Goal: Transaction & Acquisition: Purchase product/service

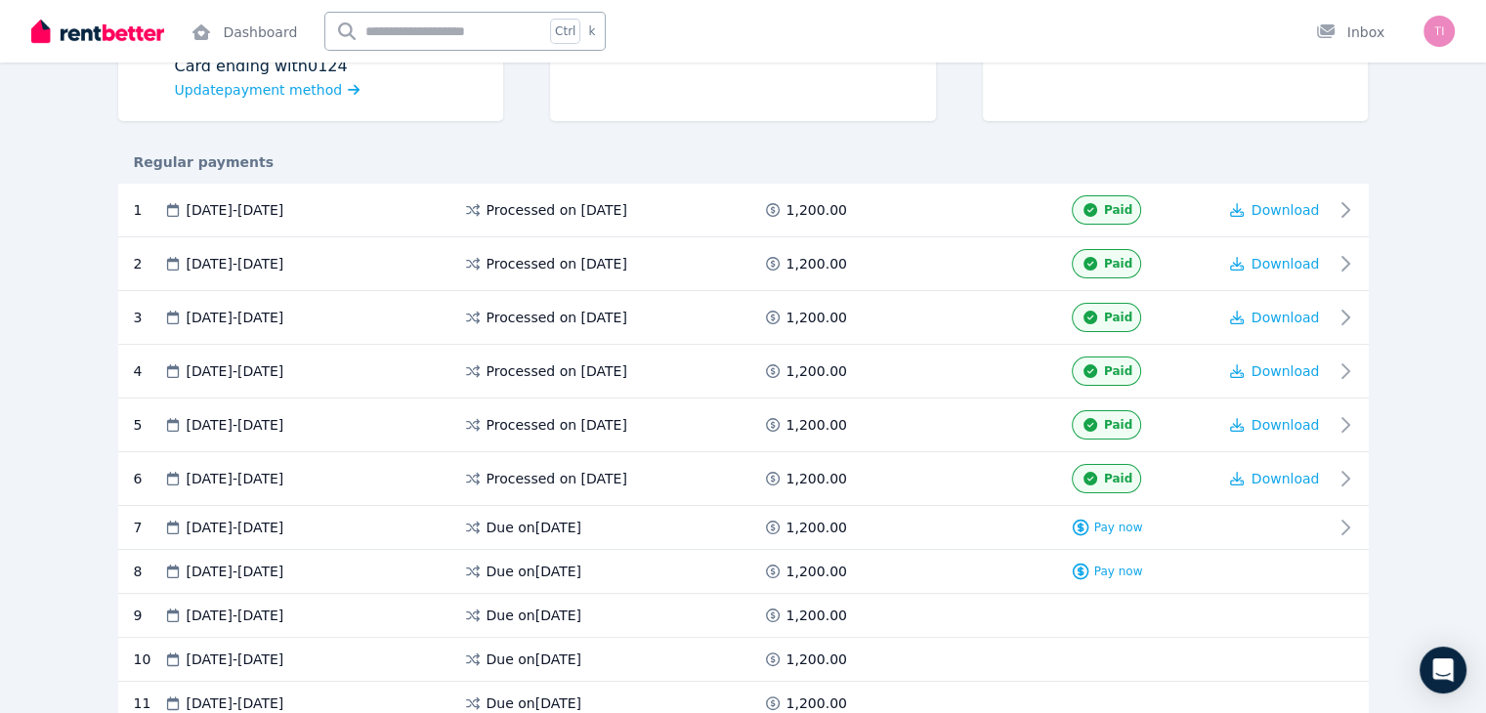
scroll to position [289, 0]
click at [1143, 530] on div "Pay now" at bounding box center [1107, 526] width 72 height 20
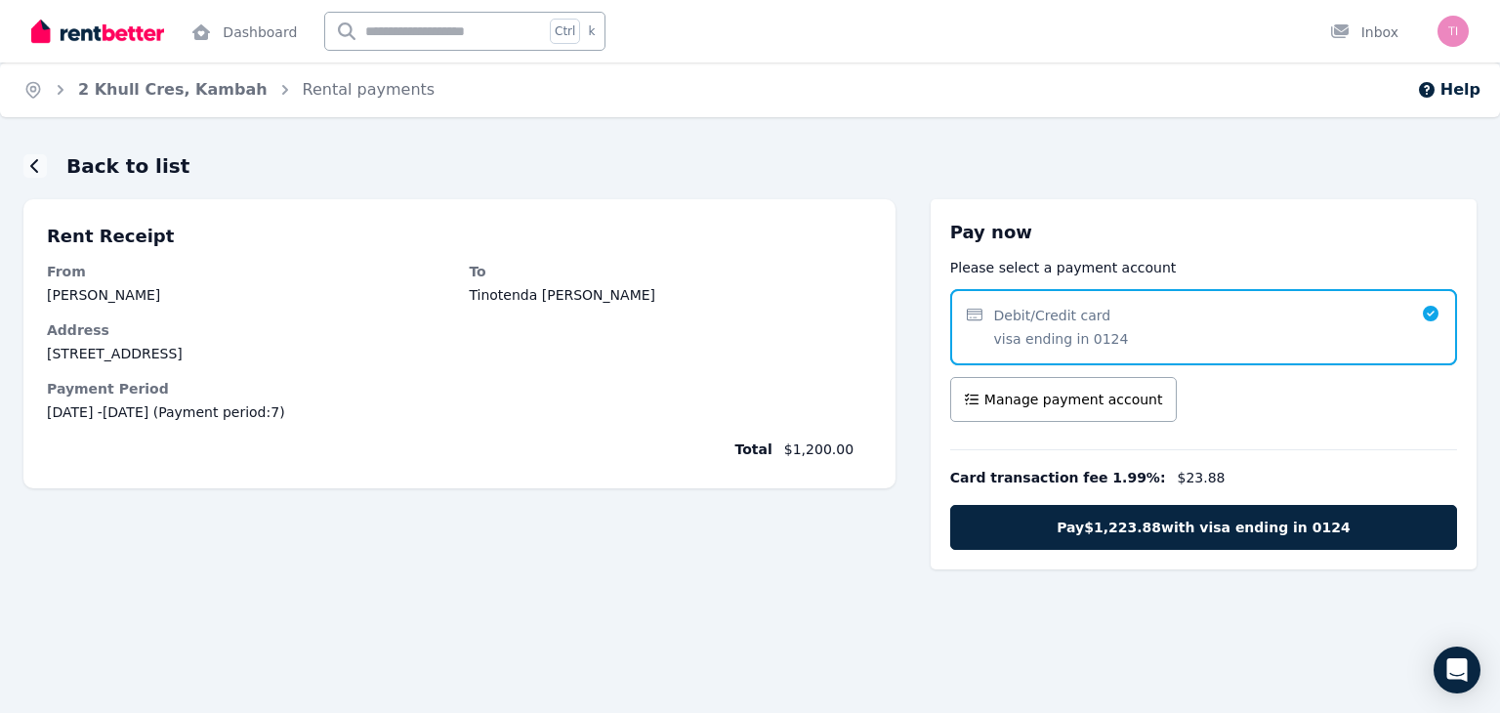
drag, startPoint x: 1432, startPoint y: 316, endPoint x: 1248, endPoint y: 330, distance: 184.1
click at [1248, 330] on div "Debit/Credit card visa ending in 0124" at bounding box center [1203, 327] width 507 height 76
click at [35, 165] on icon at bounding box center [35, 166] width 10 height 16
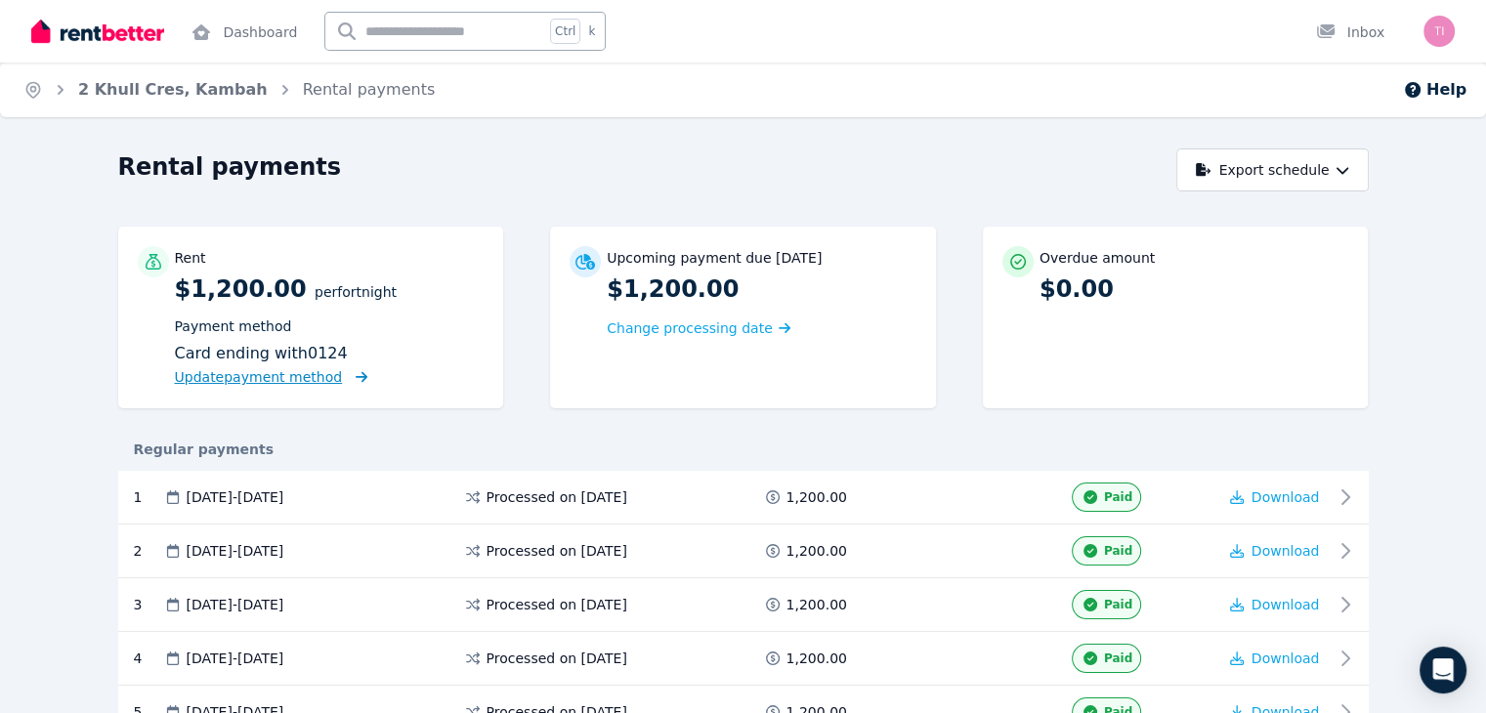
click at [201, 377] on span "Update payment method" at bounding box center [259, 377] width 168 height 16
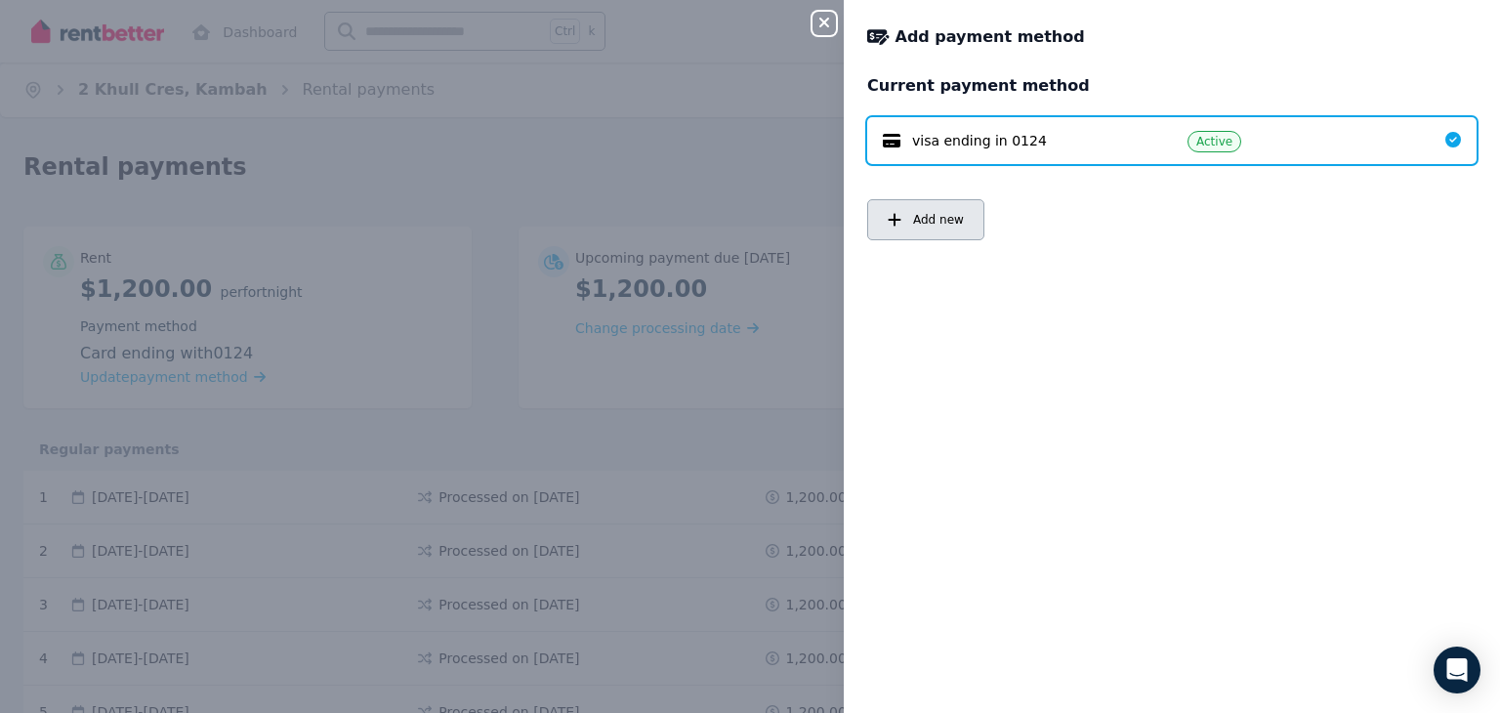
click at [946, 235] on button "Add new" at bounding box center [925, 219] width 117 height 41
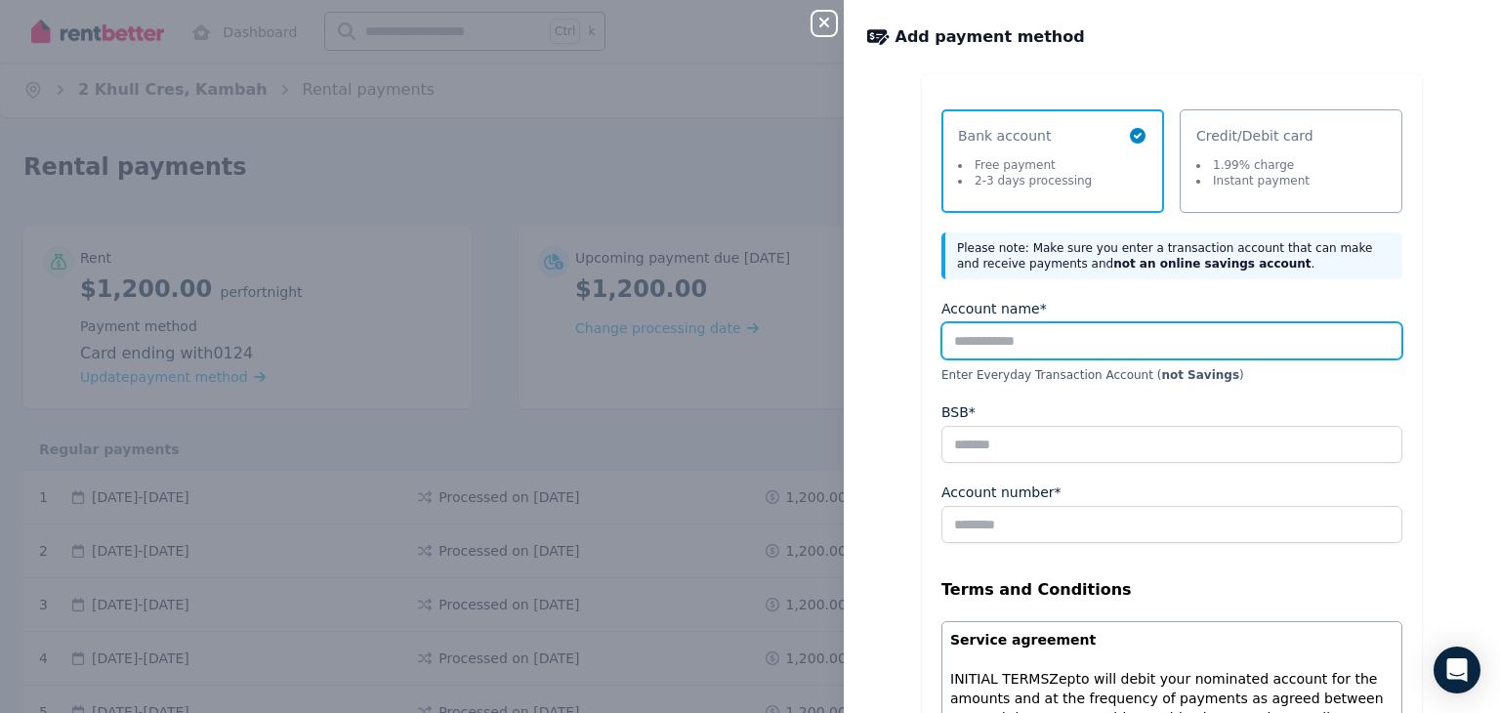
click at [972, 341] on input "Account name*" at bounding box center [1172, 340] width 461 height 37
type input "**********"
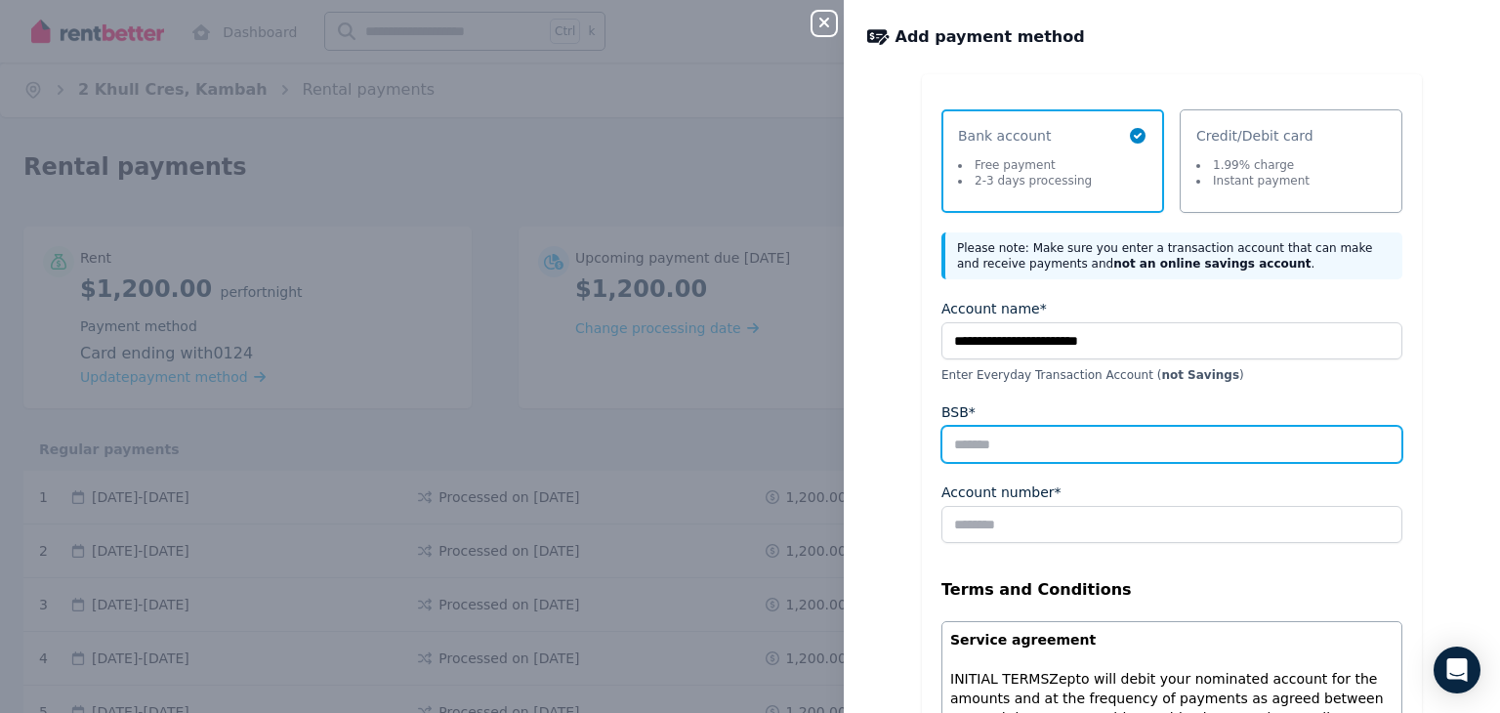
click at [980, 451] on input "BSB*" at bounding box center [1172, 444] width 461 height 37
type input "******"
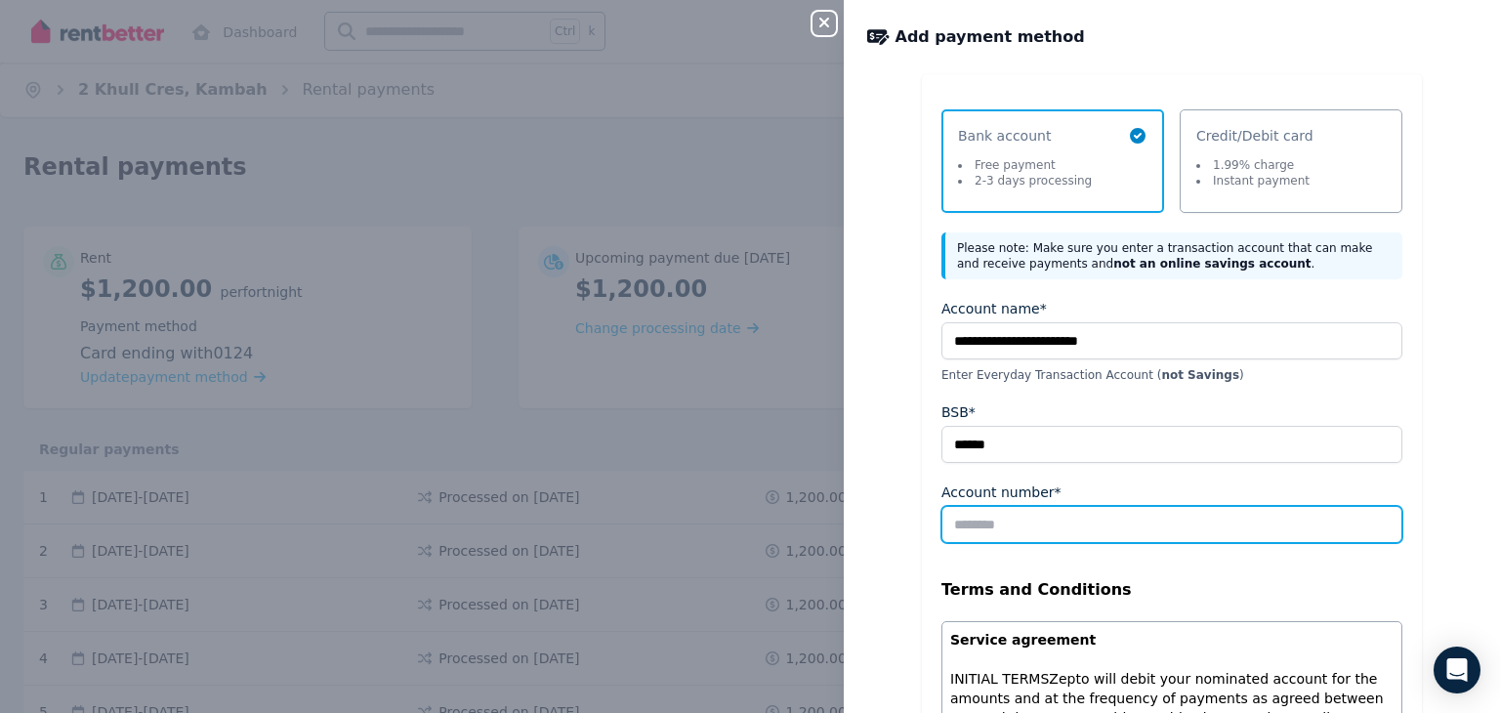
click at [965, 521] on input "Account number*" at bounding box center [1172, 524] width 461 height 37
type input "********"
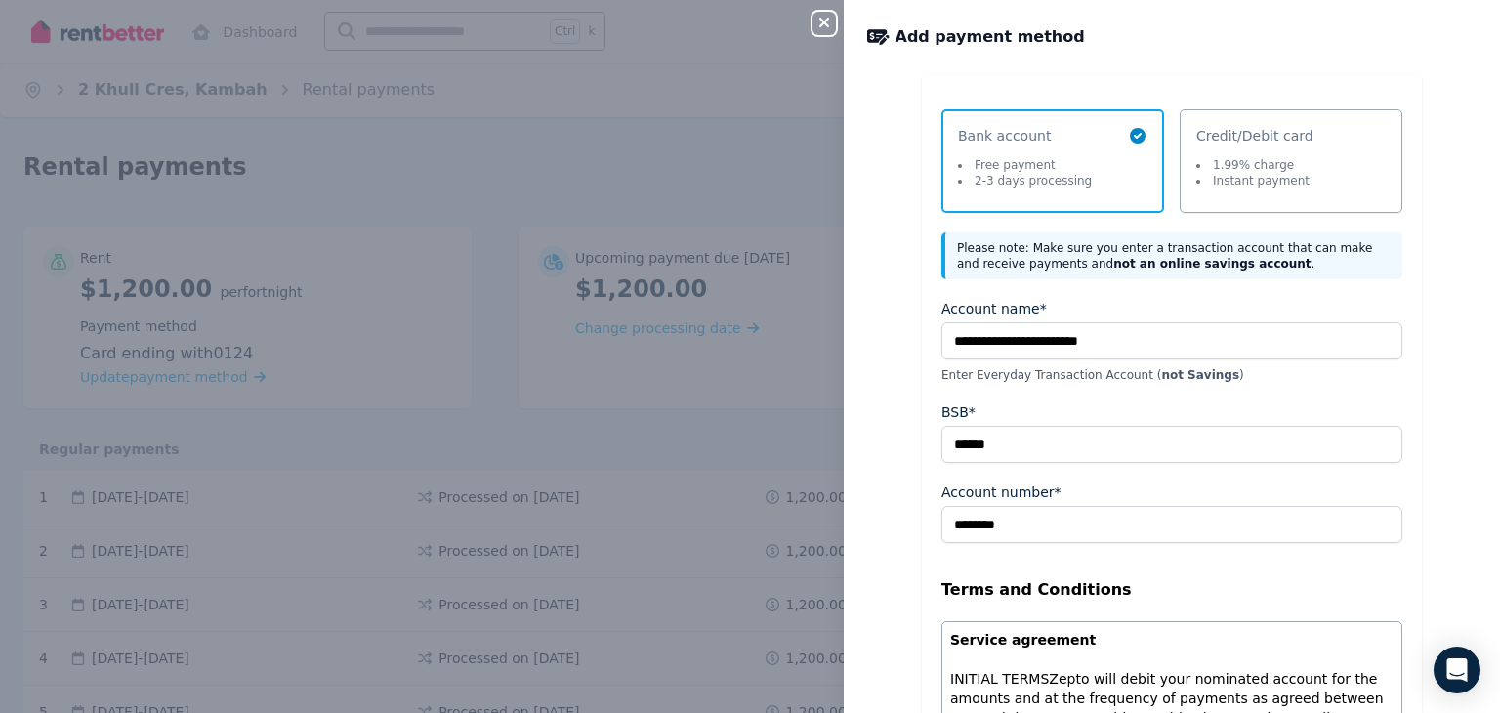
click at [1114, 574] on fieldset "**********" at bounding box center [1172, 667] width 461 height 737
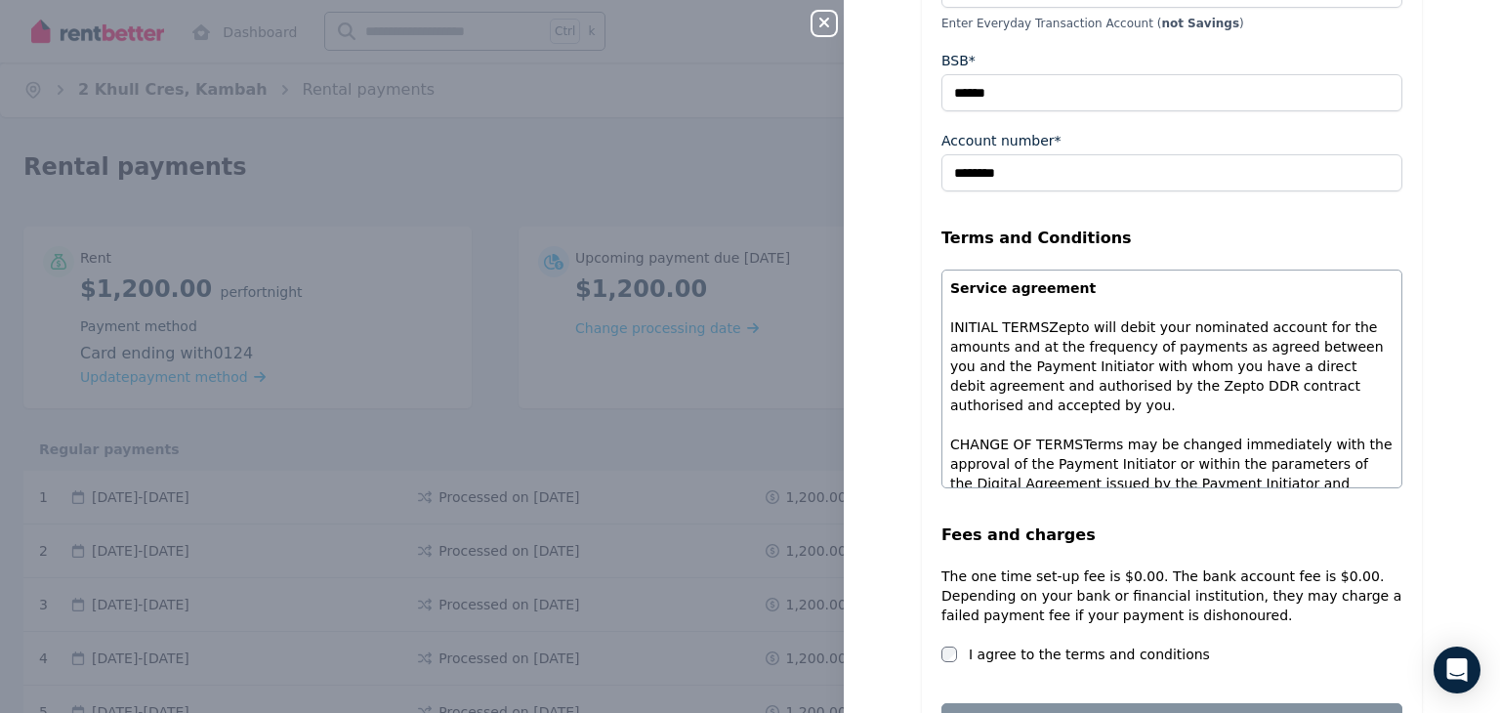
scroll to position [371, 0]
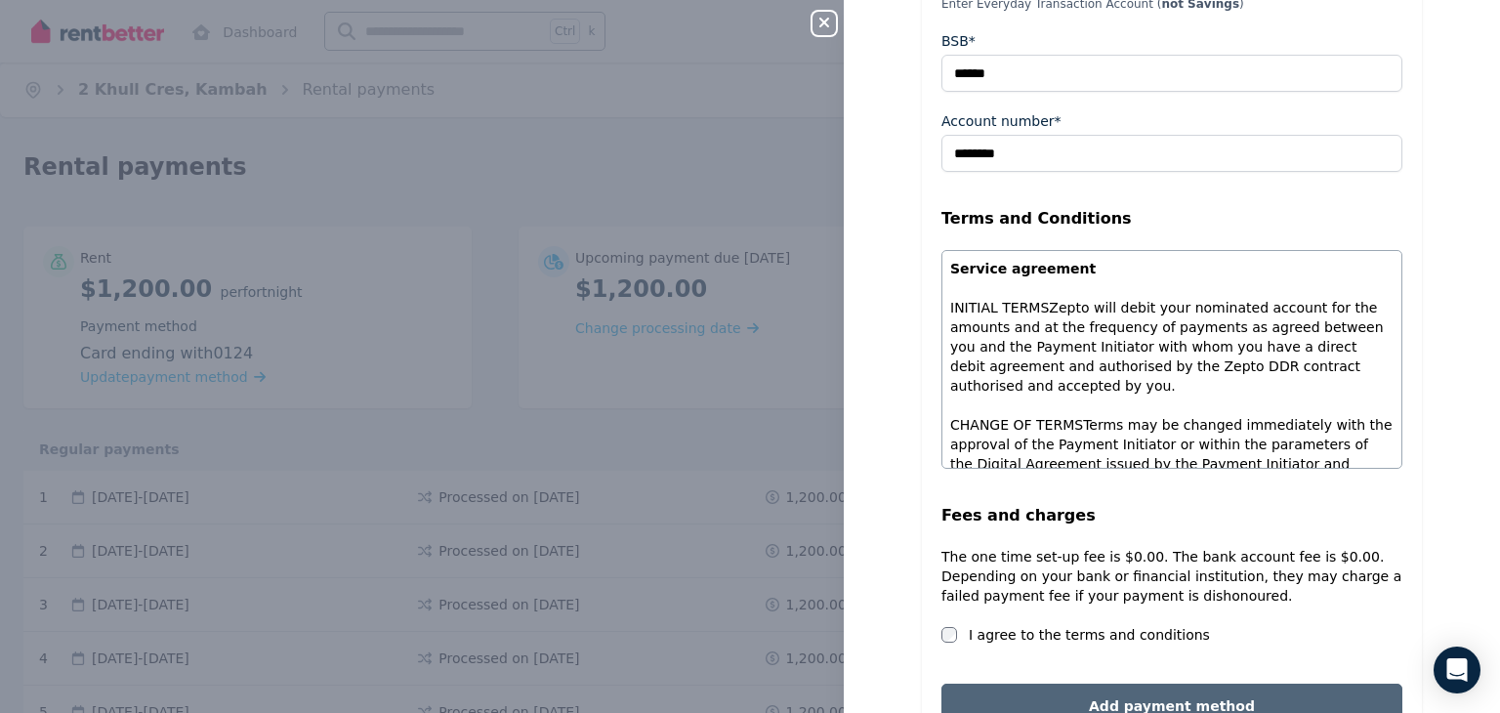
click at [1076, 698] on button "Add payment method" at bounding box center [1172, 706] width 461 height 45
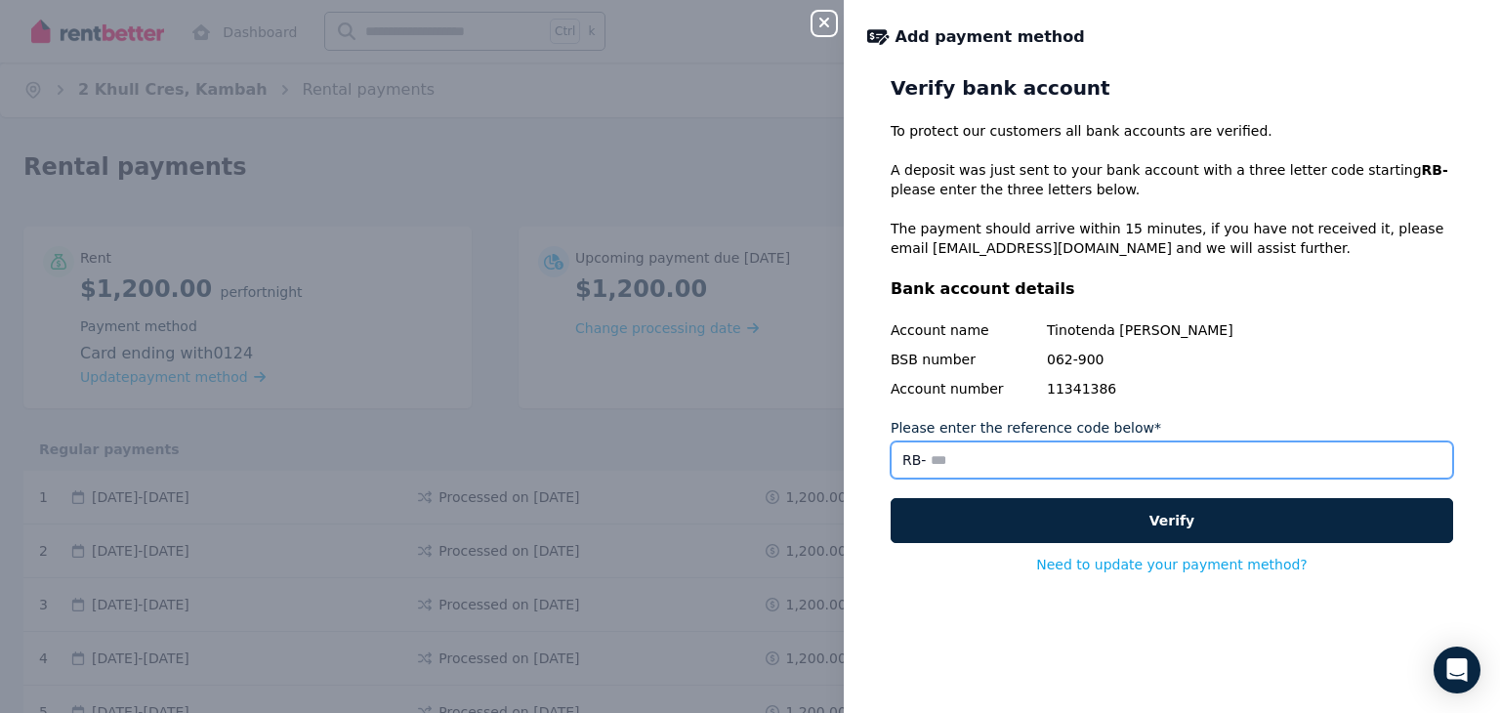
click at [936, 462] on input "Please enter the reference code below*" at bounding box center [1172, 460] width 563 height 37
type input "*"
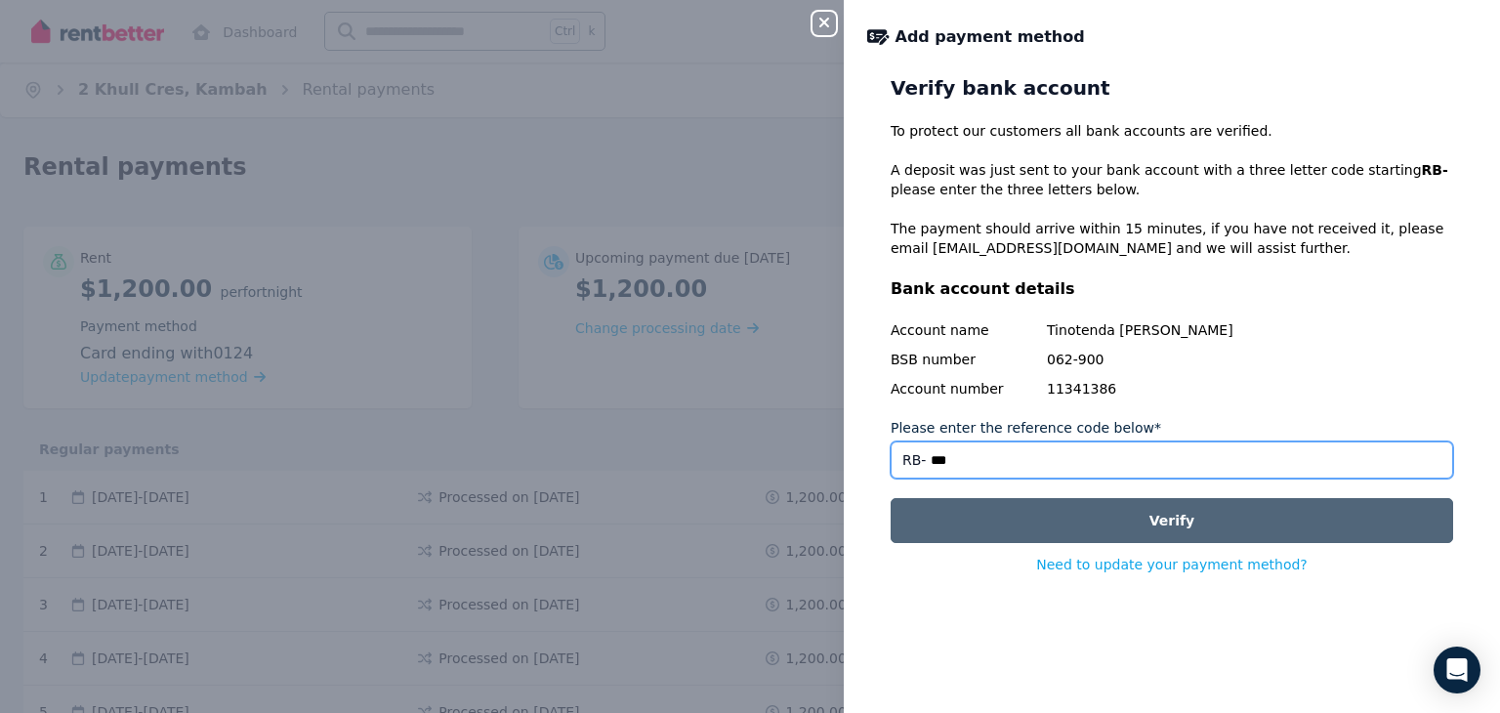
type input "***"
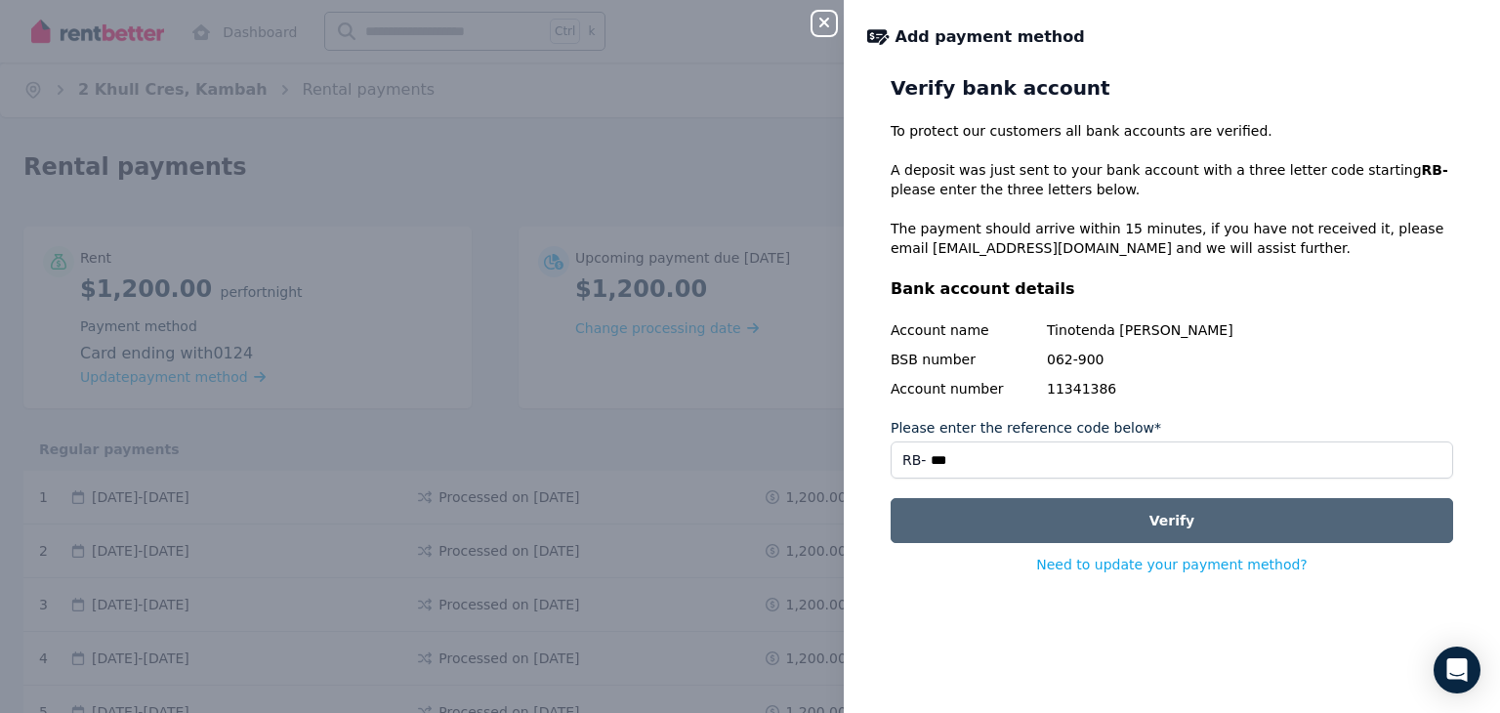
click at [1106, 525] on button "Verify" at bounding box center [1172, 520] width 563 height 45
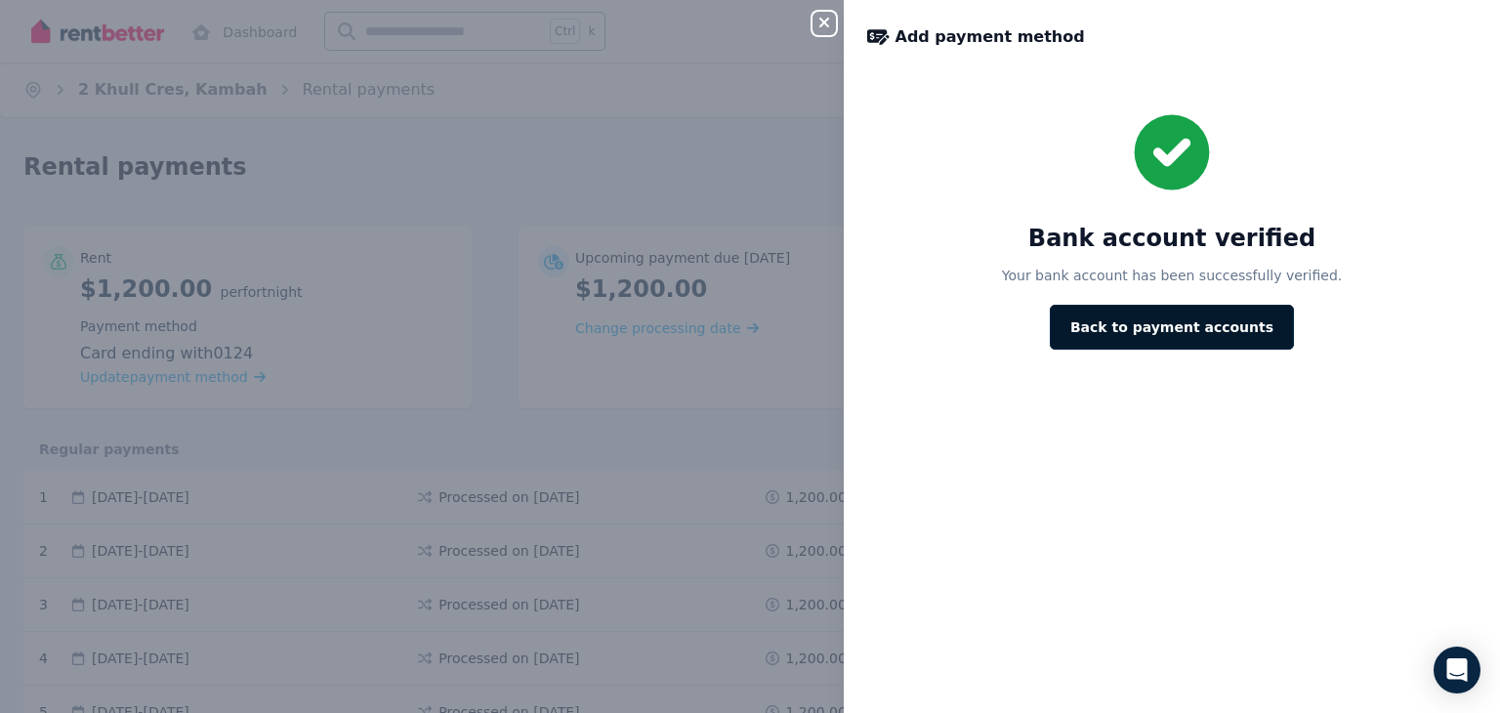
click at [1188, 333] on button "Back to payment accounts" at bounding box center [1172, 327] width 244 height 45
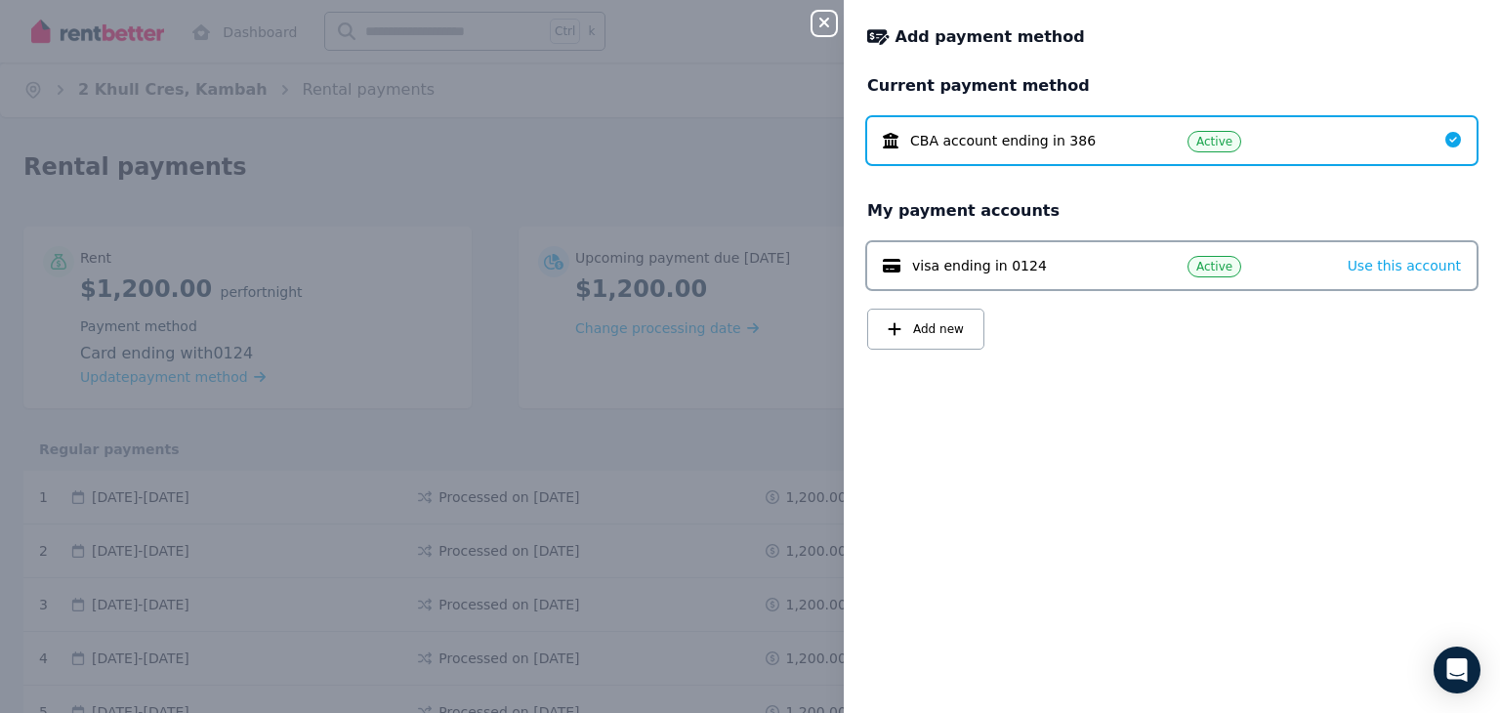
click at [832, 25] on icon "button" at bounding box center [824, 23] width 23 height 16
click at [819, 21] on icon "button" at bounding box center [824, 23] width 23 height 16
click at [1214, 149] on span "Active" at bounding box center [1215, 142] width 36 height 16
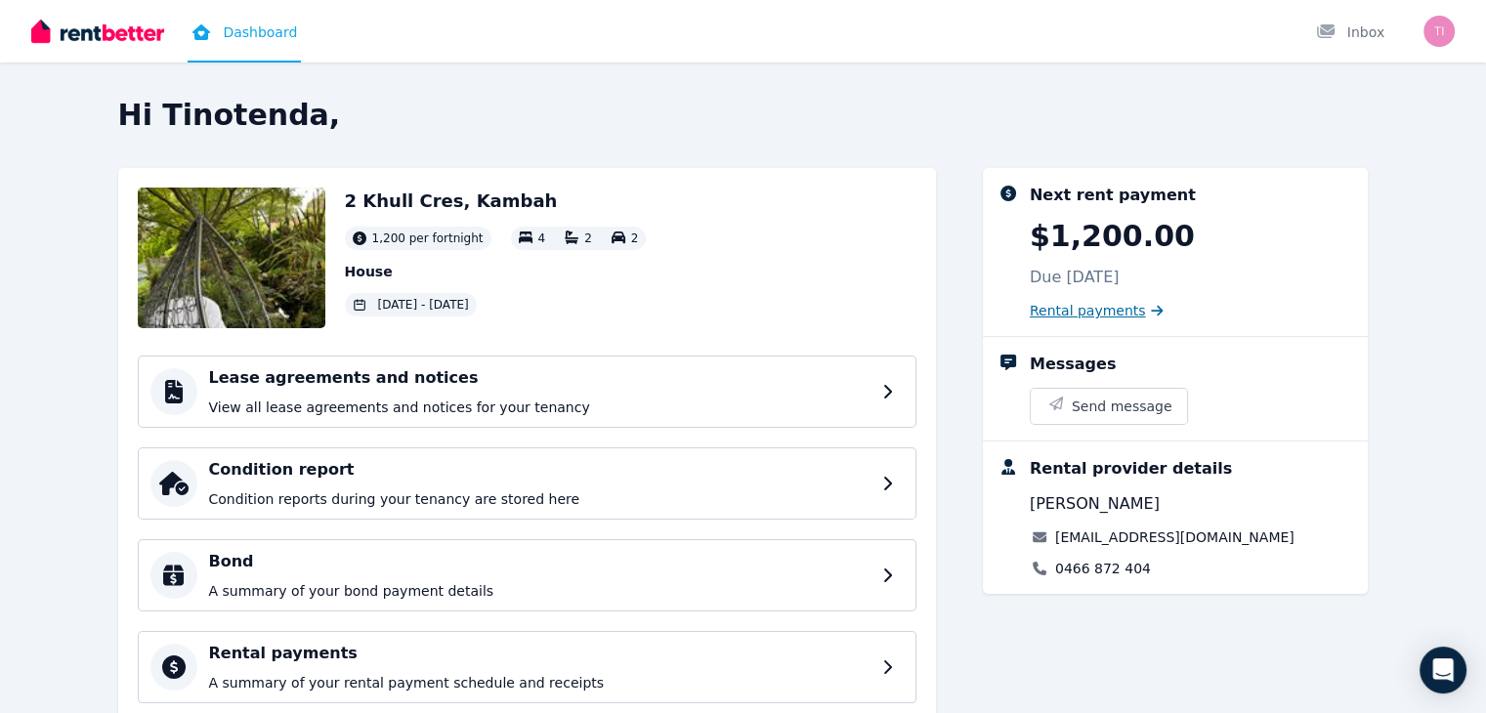
click at [1111, 314] on span "Rental payments" at bounding box center [1088, 311] width 116 height 20
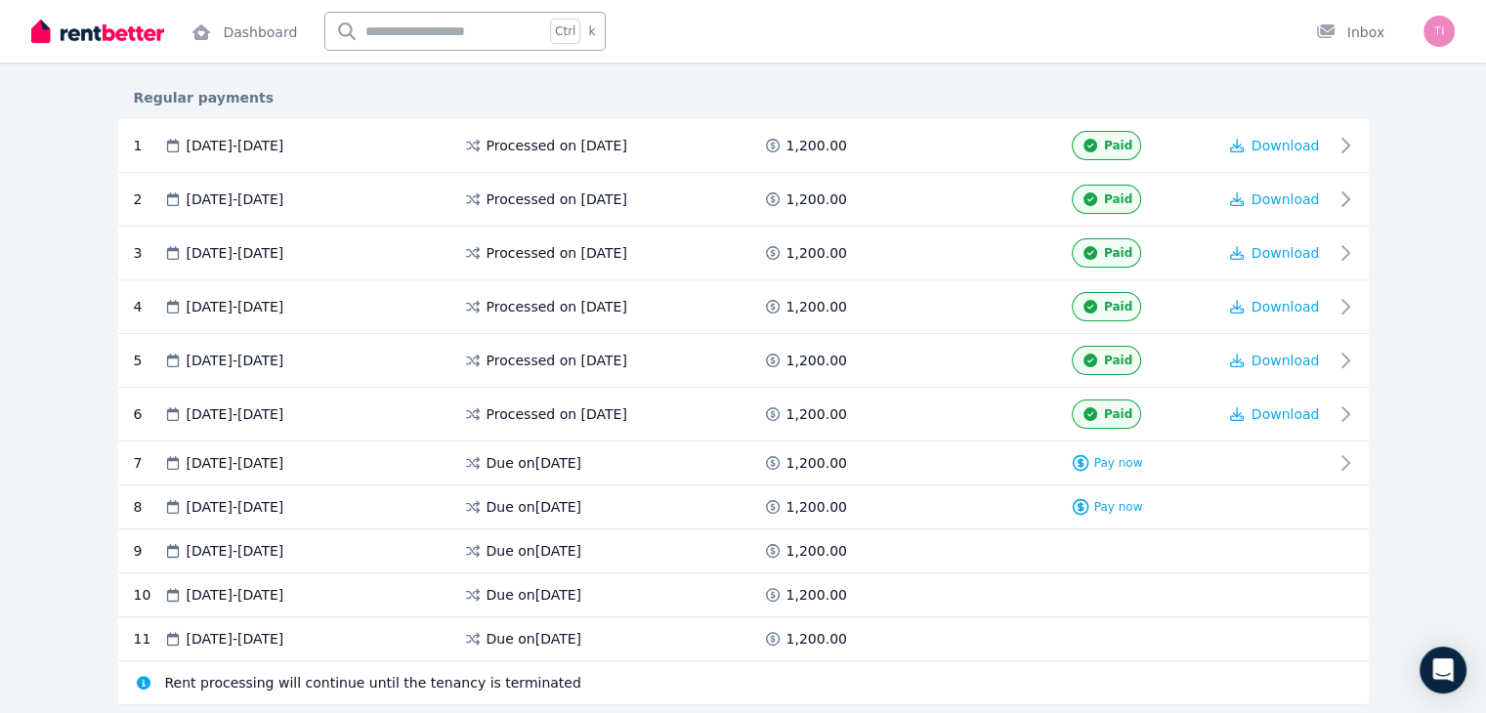
scroll to position [379, 0]
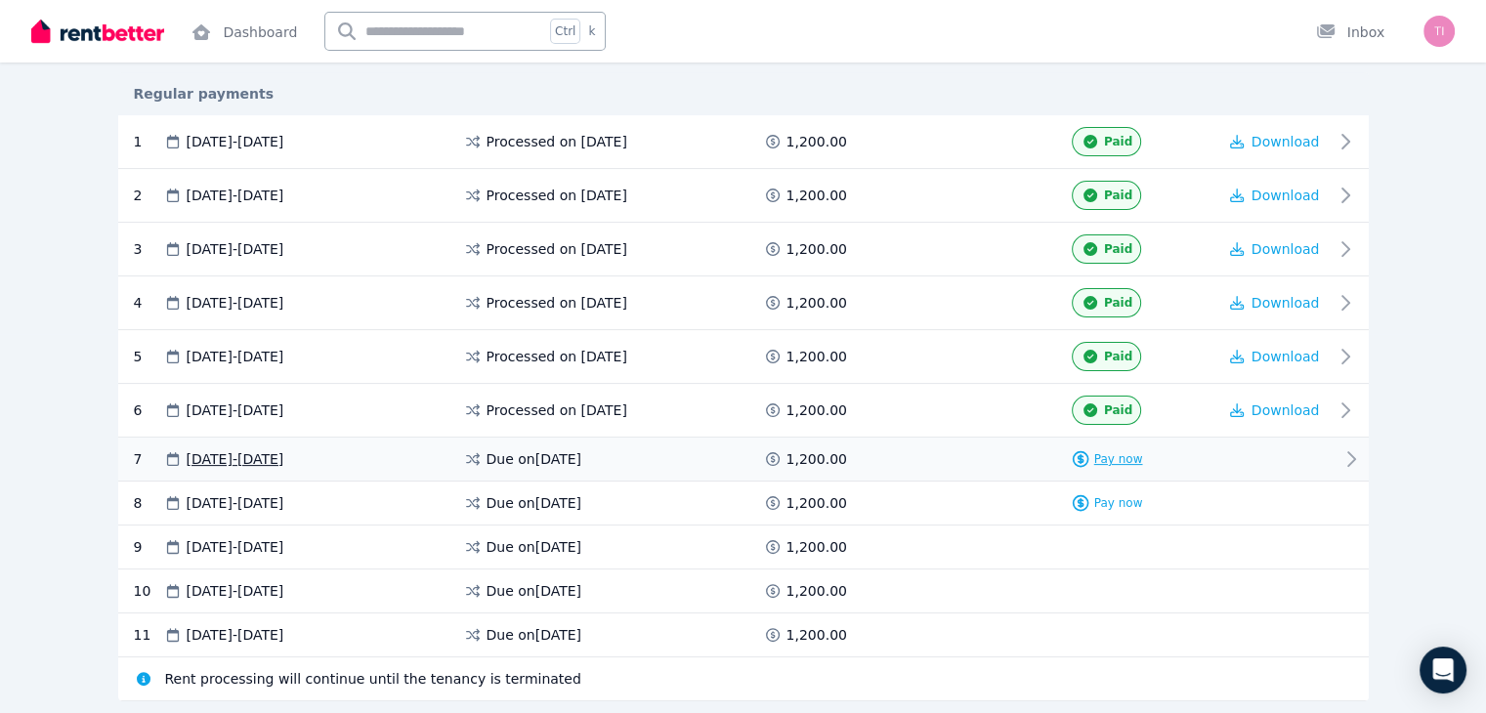
click at [1143, 458] on span "Pay now" at bounding box center [1118, 459] width 49 height 16
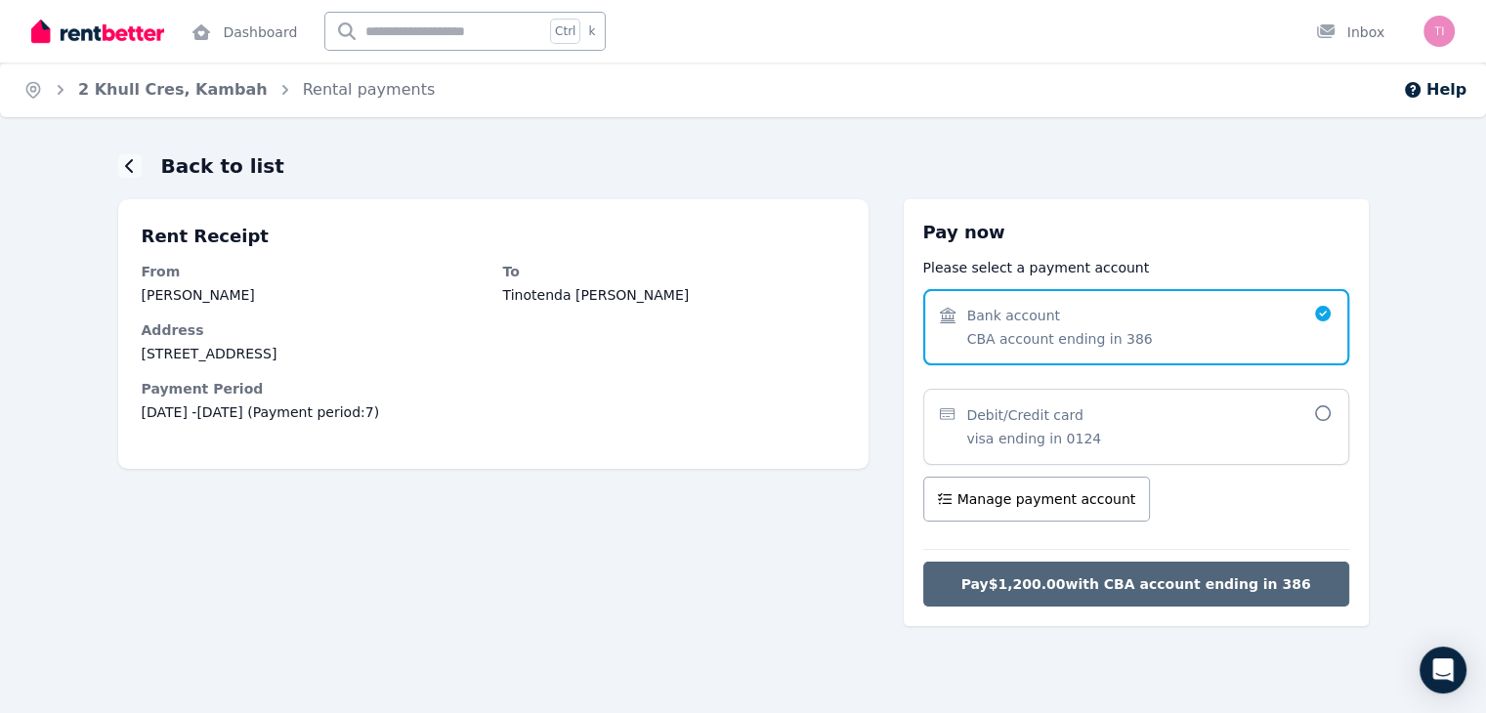
click at [1279, 584] on span "Pay $1,200.00 with CBA account ending in 386" at bounding box center [1136, 584] width 350 height 20
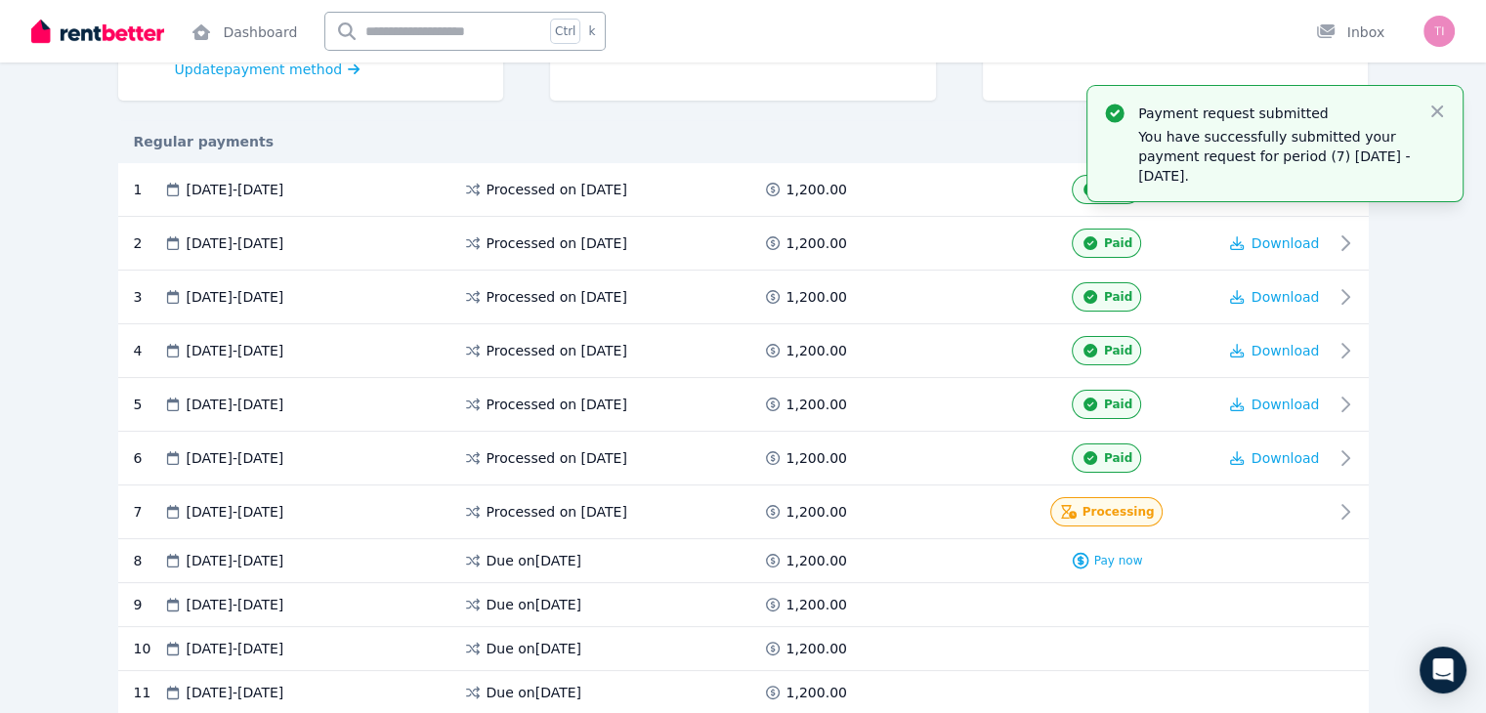
scroll to position [334, 0]
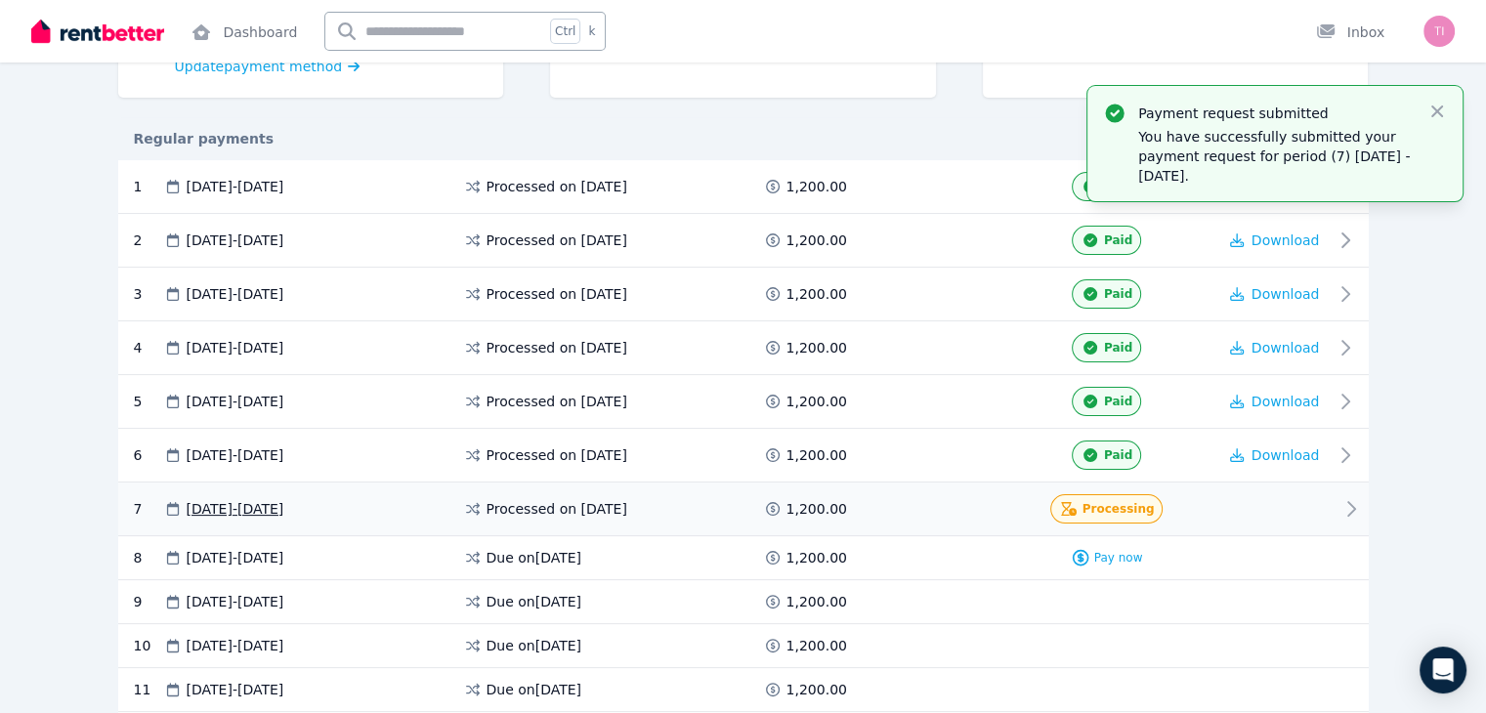
click at [1363, 507] on icon at bounding box center [1350, 508] width 23 height 23
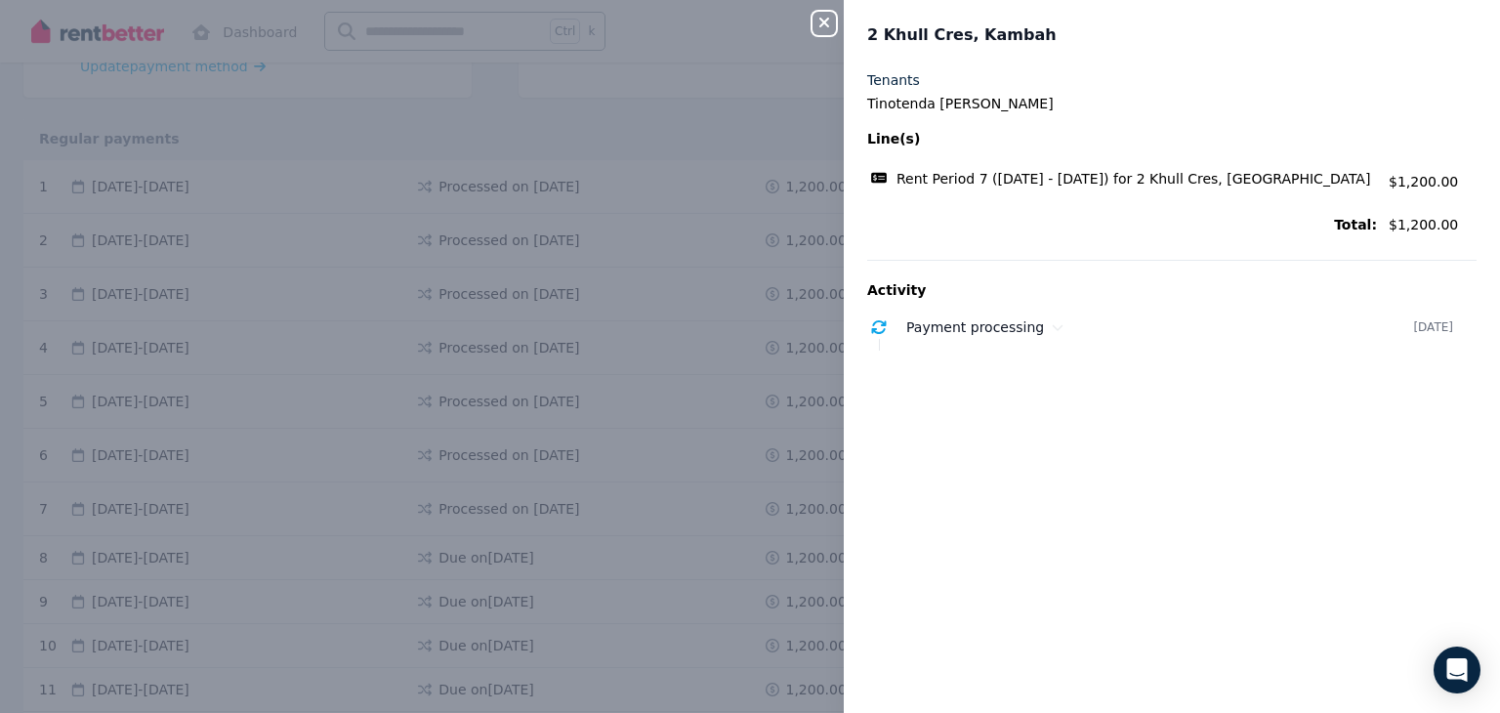
click at [821, 21] on icon "button" at bounding box center [825, 23] width 10 height 10
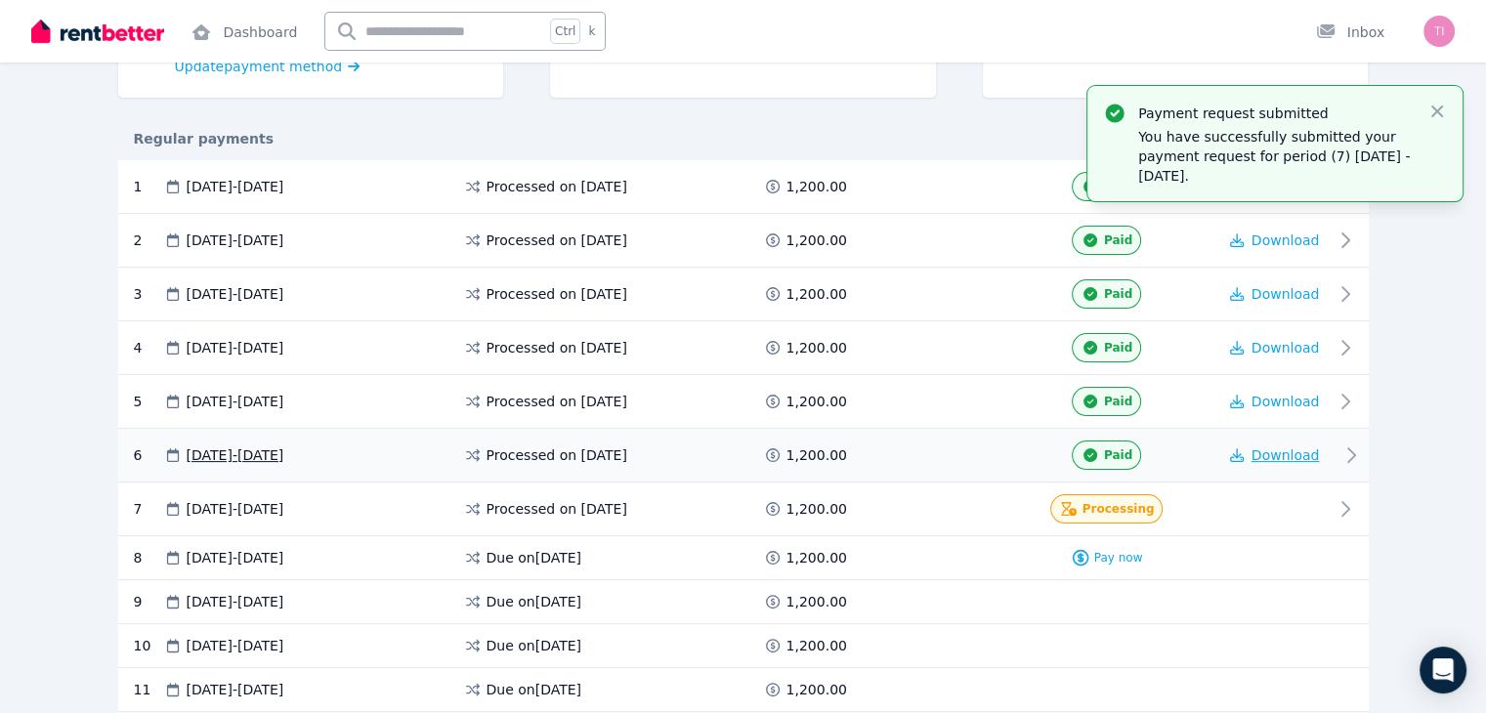
click at [1320, 453] on span "Download" at bounding box center [1285, 455] width 68 height 16
click at [1139, 510] on span "Processing" at bounding box center [1118, 509] width 72 height 16
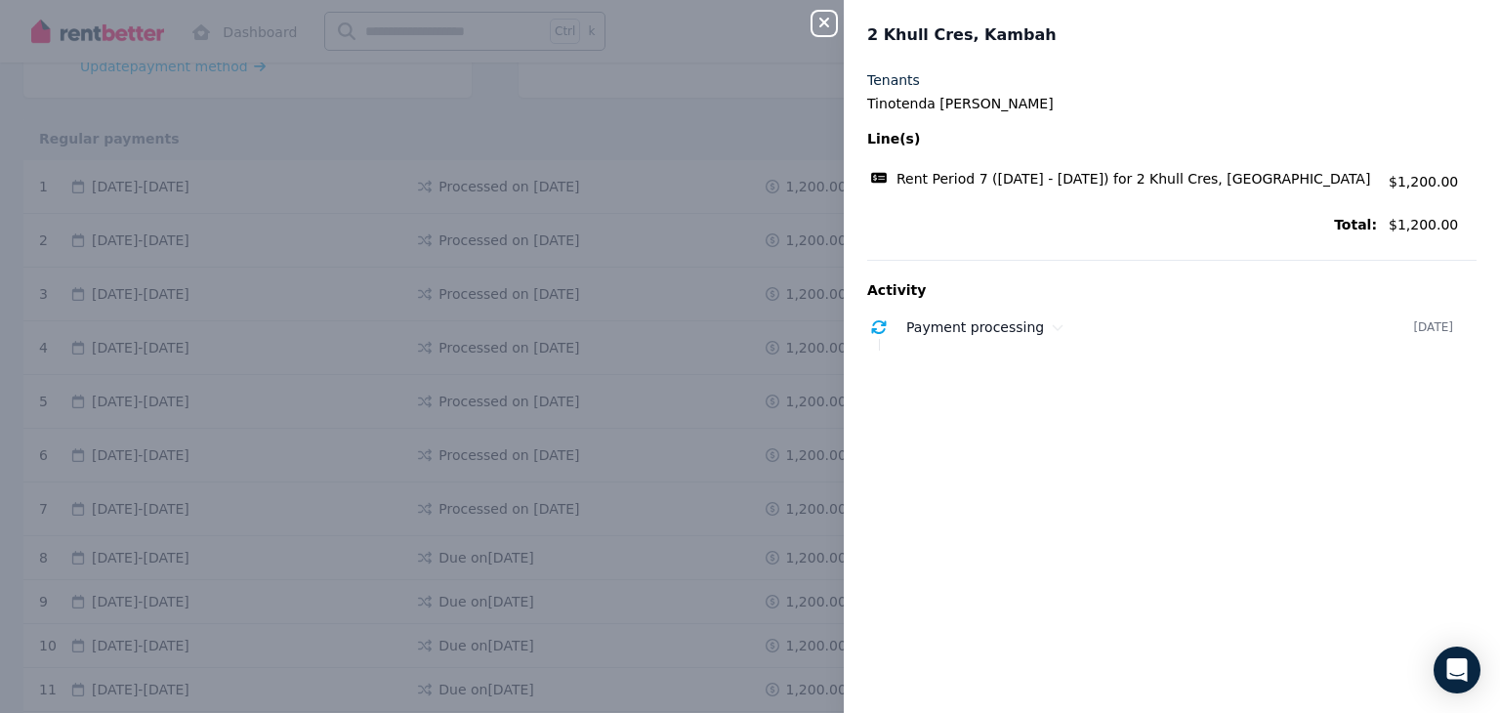
click at [741, 77] on div "Close panel 2 Khull Cres, Kambah Tenants Tinotenda Kandare Line(s) Rent Period …" at bounding box center [750, 356] width 1500 height 713
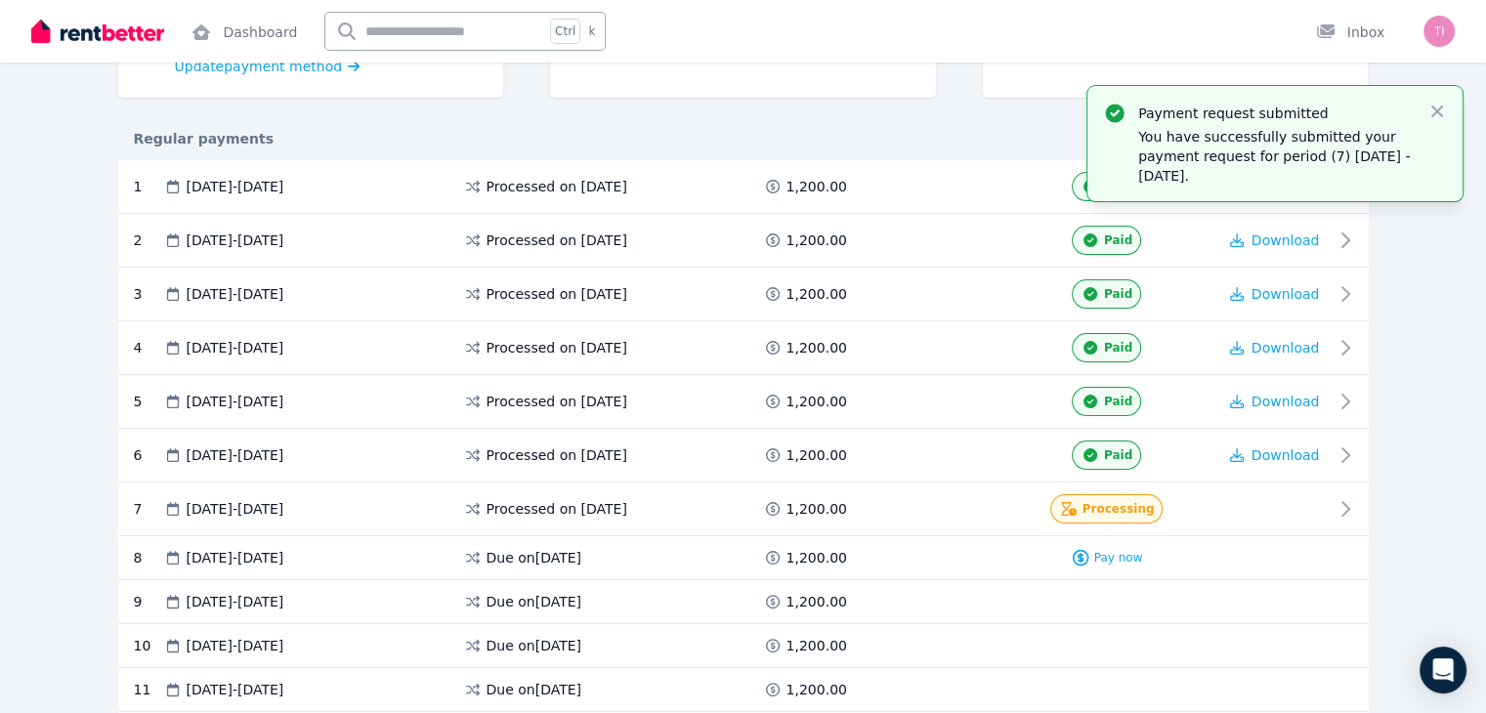
scroll to position [442, 0]
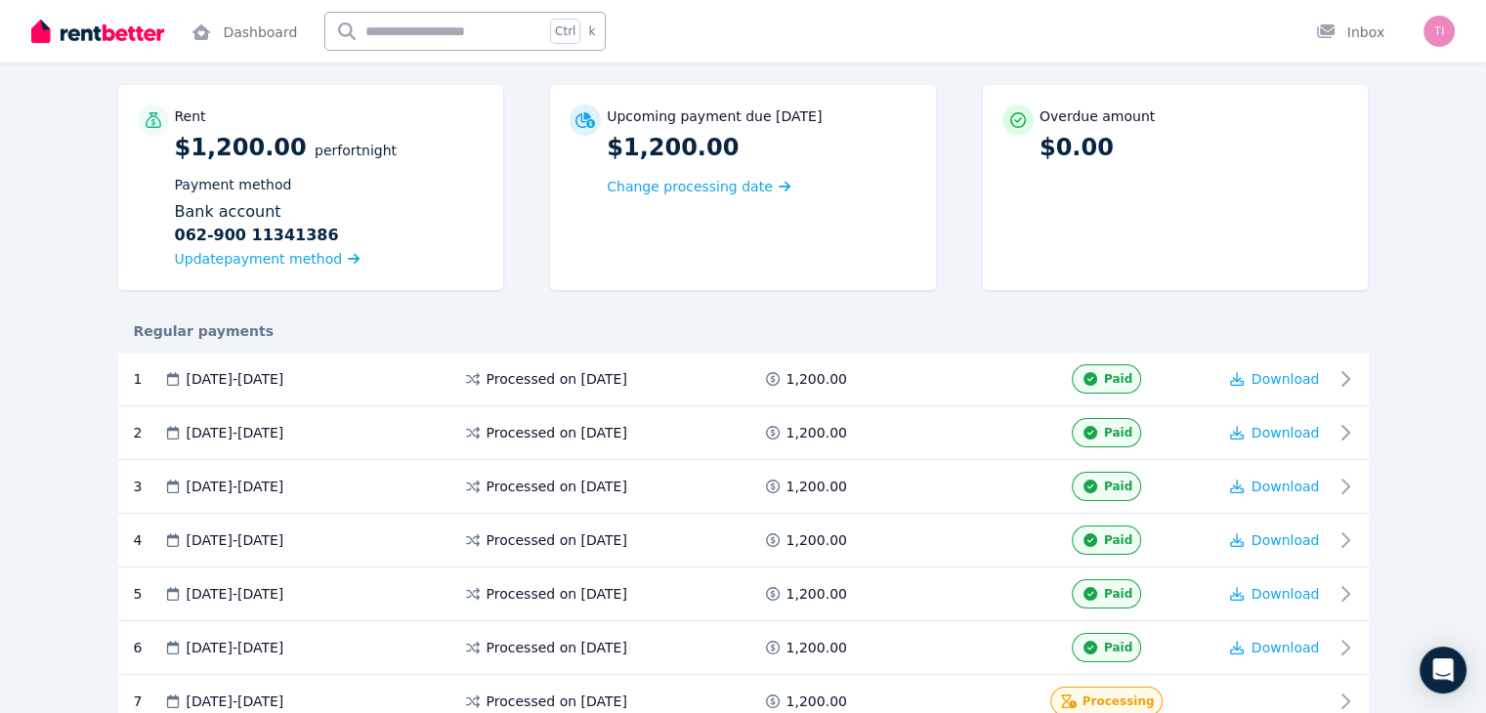
scroll to position [123, 0]
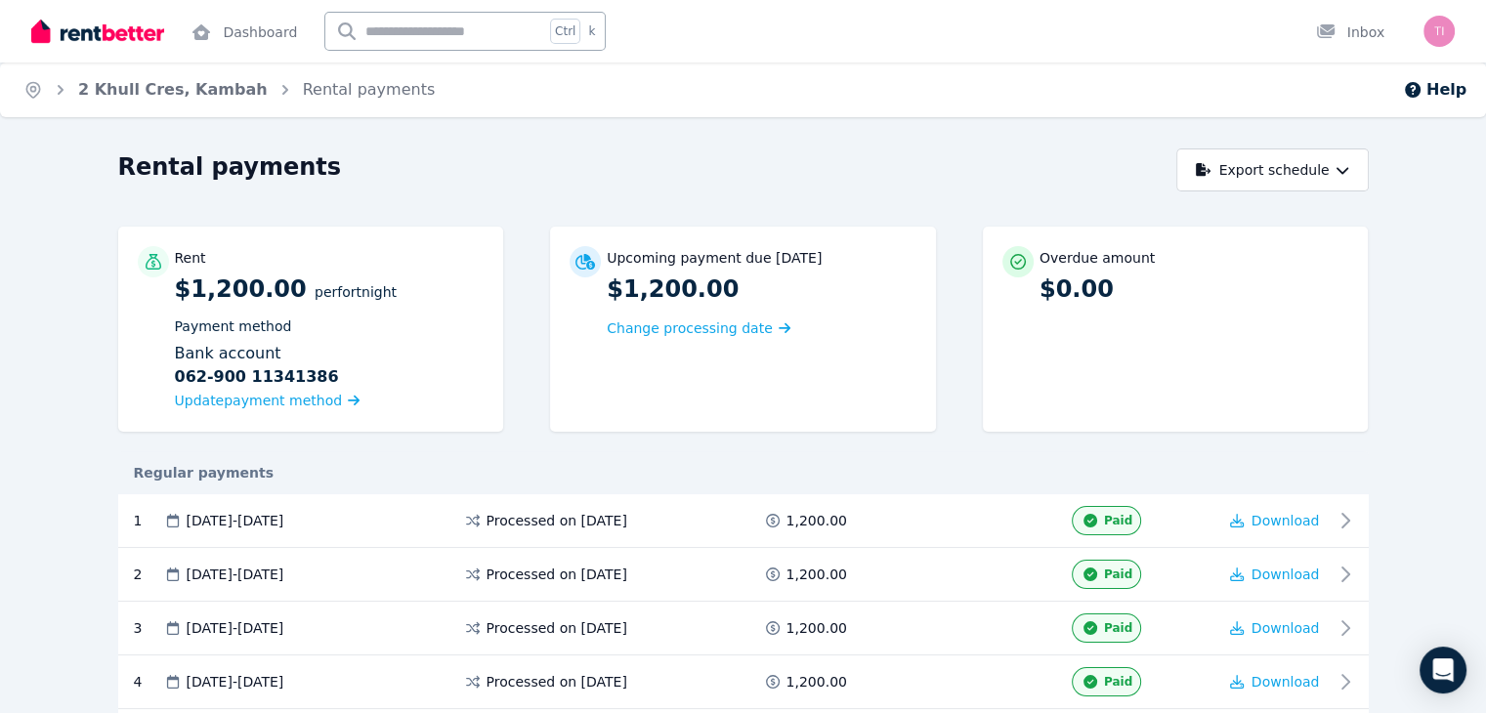
scroll to position [442, 0]
